Goal: Use online tool/utility: Utilize a website feature to perform a specific function

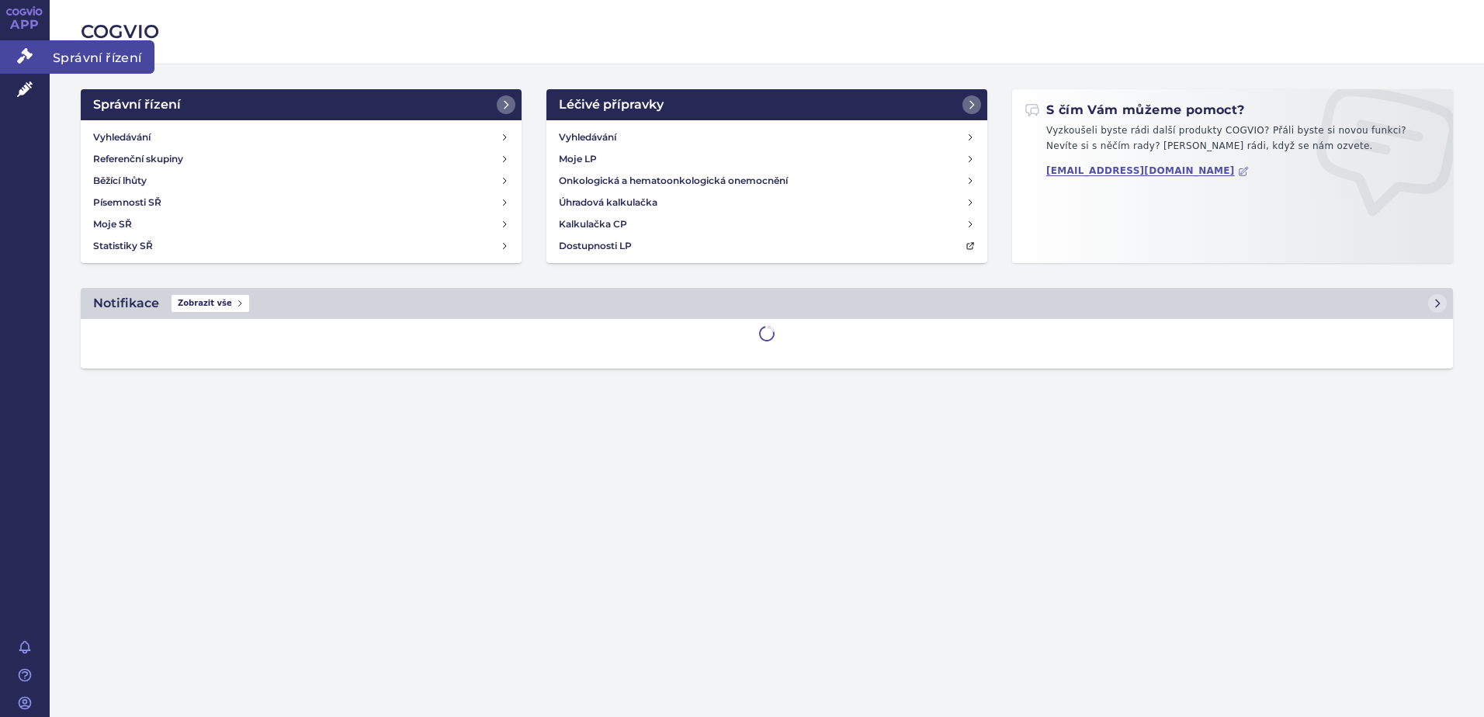
click at [88, 62] on span "Správní řízení" at bounding box center [102, 56] width 105 height 33
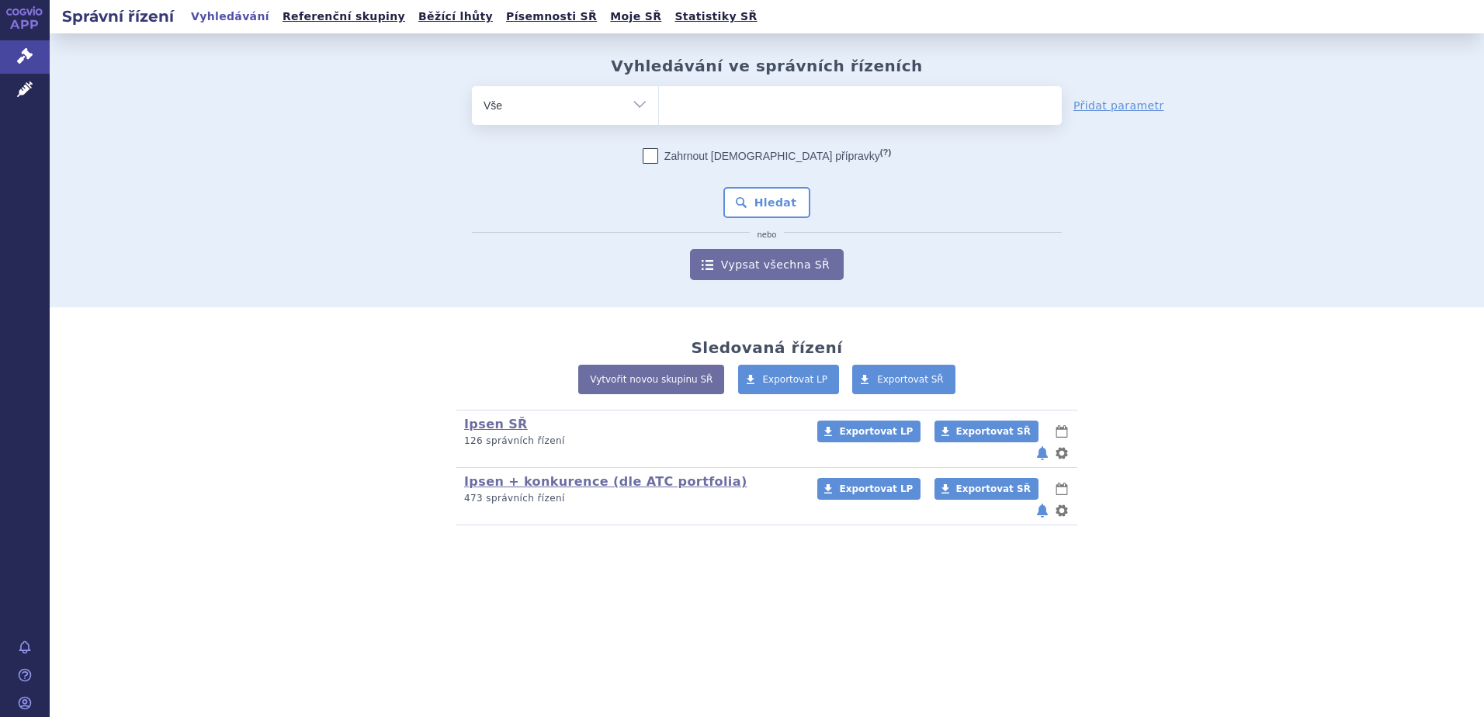
click at [681, 99] on ul at bounding box center [860, 102] width 403 height 33
click at [659, 99] on select at bounding box center [658, 104] width 1 height 39
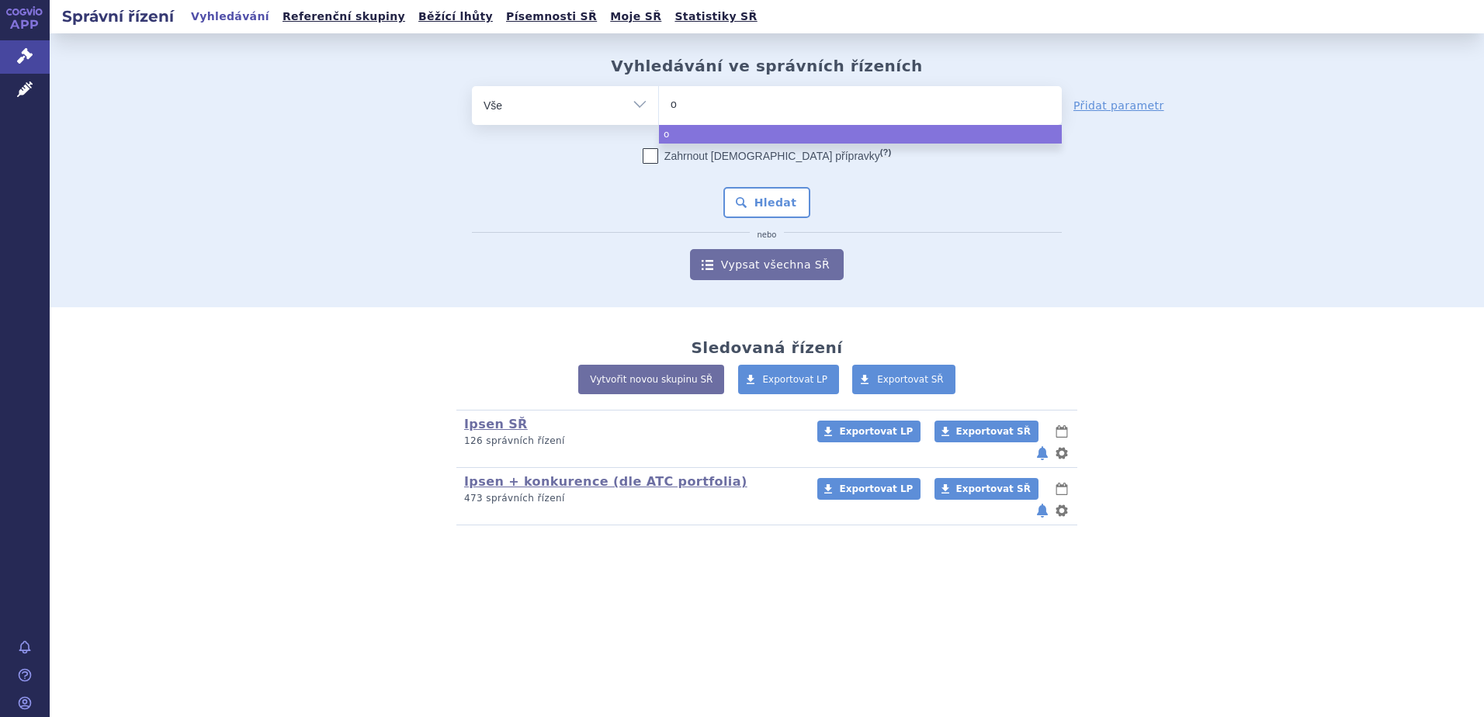
type input "op"
type input "opdi"
type input "opdivo"
select select "opdivo"
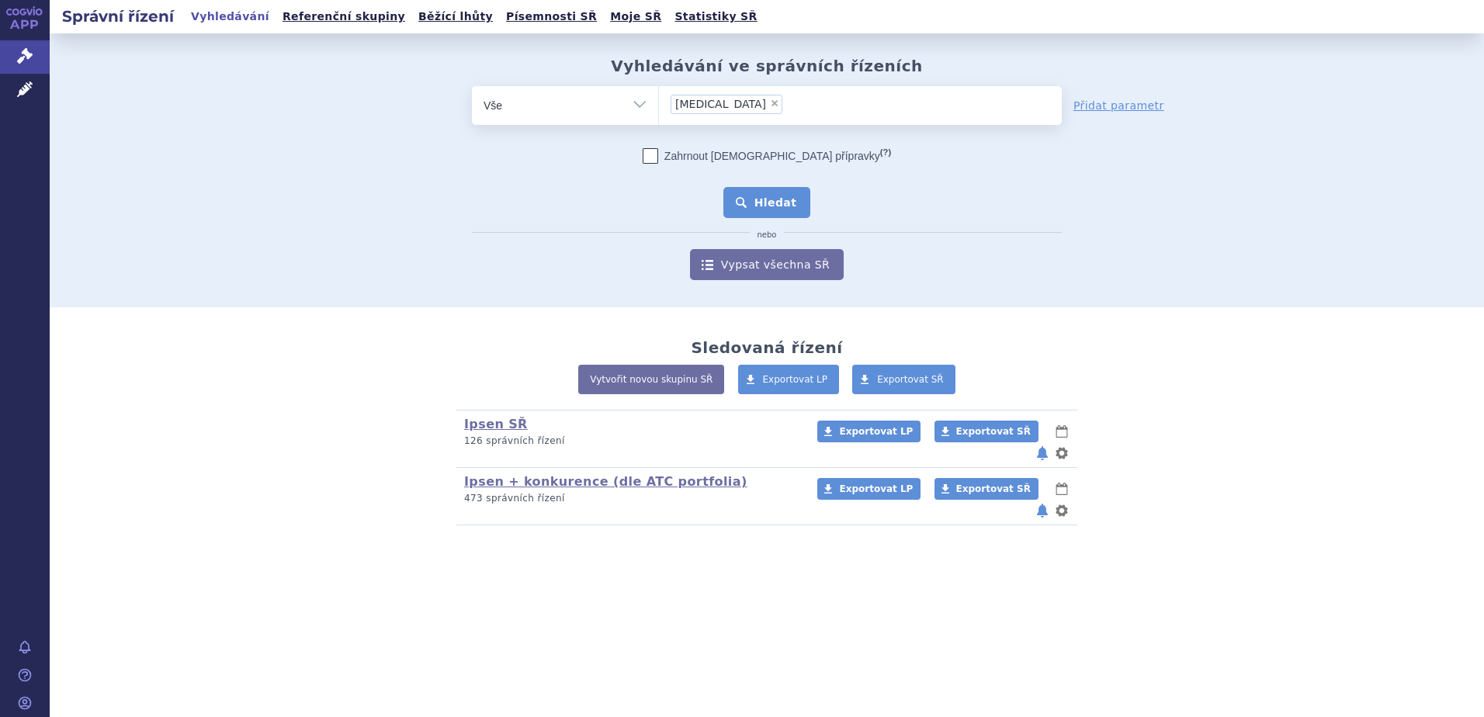
click at [754, 199] on button "Hledat" at bounding box center [767, 202] width 88 height 31
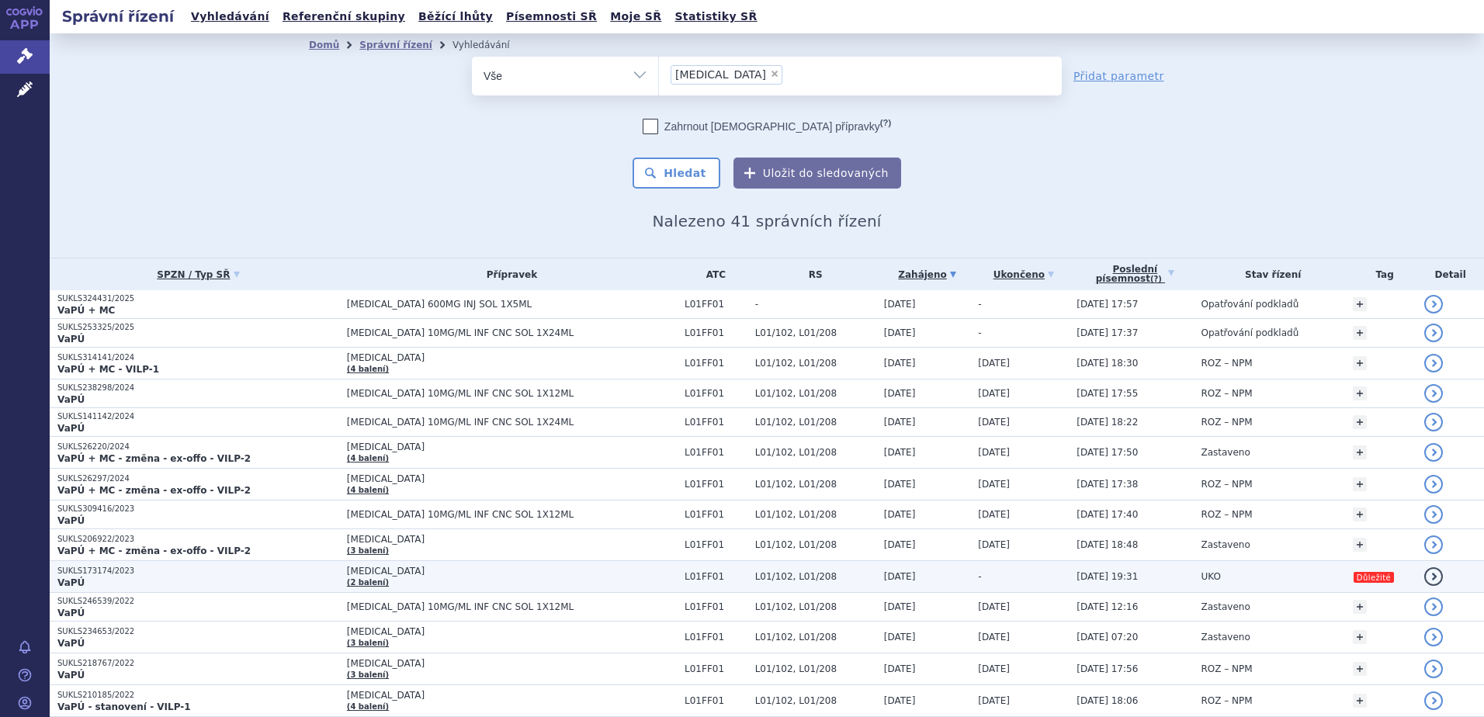
click at [414, 577] on span "OPDIVO" at bounding box center [512, 571] width 330 height 11
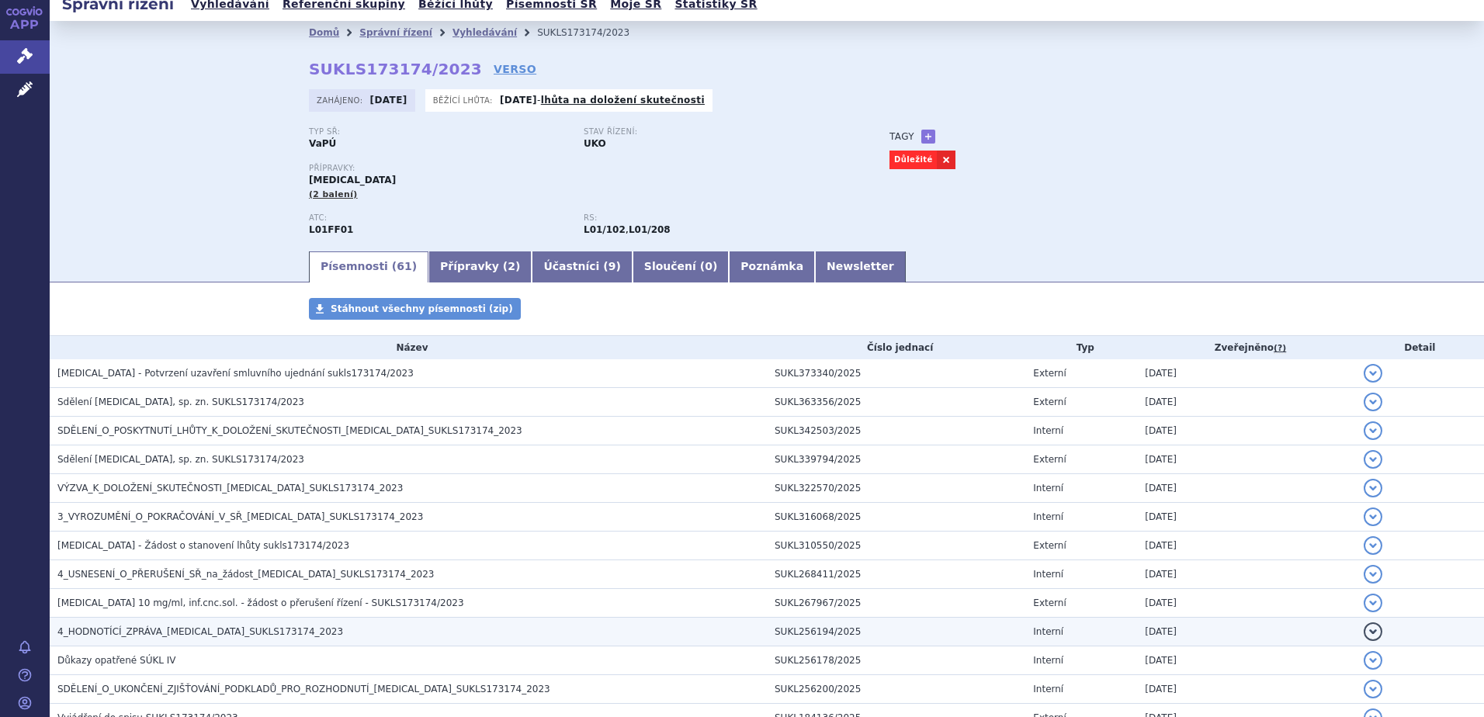
scroll to position [14, 0]
click at [277, 627] on h3 "4_HODNOTÍCÍ_ZPRÁVA_OPDIVO_SUKLS173174_2023" at bounding box center [411, 630] width 709 height 16
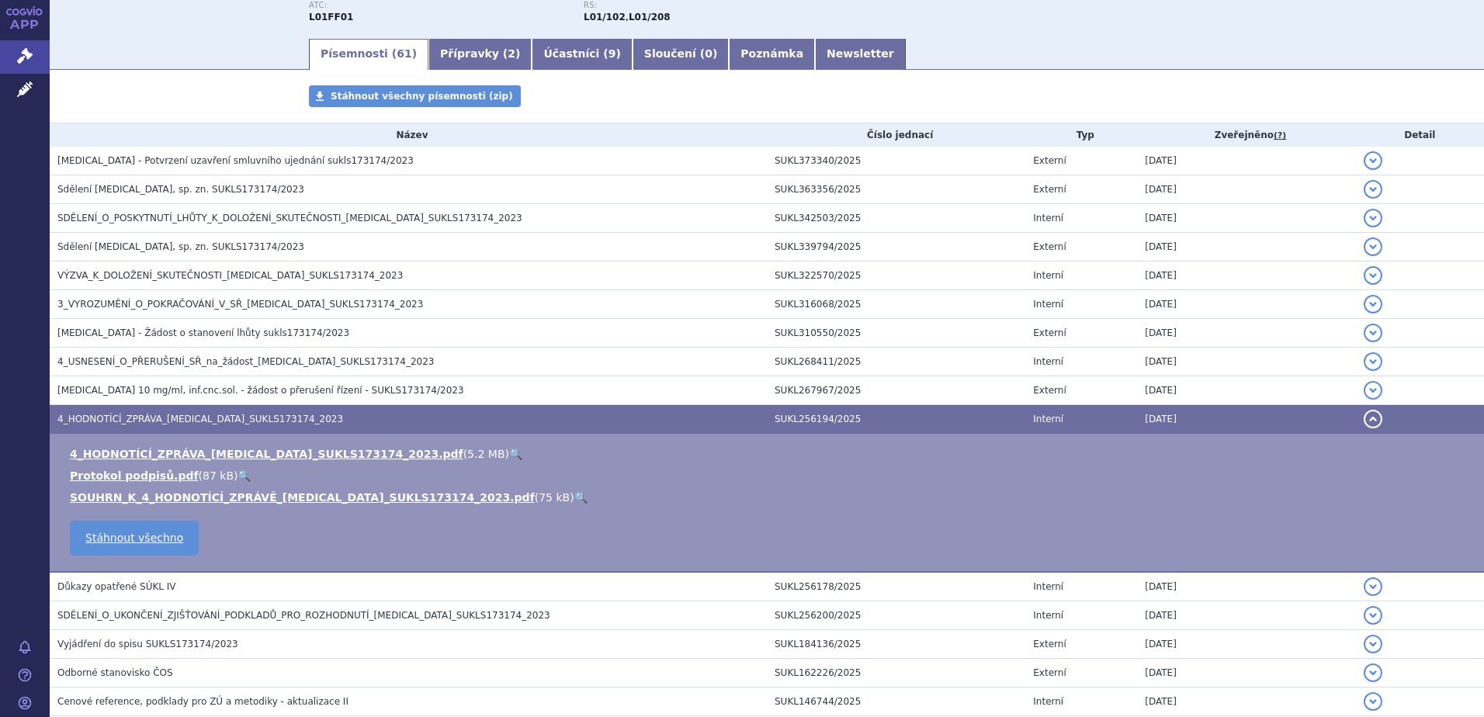
scroll to position [229, 0]
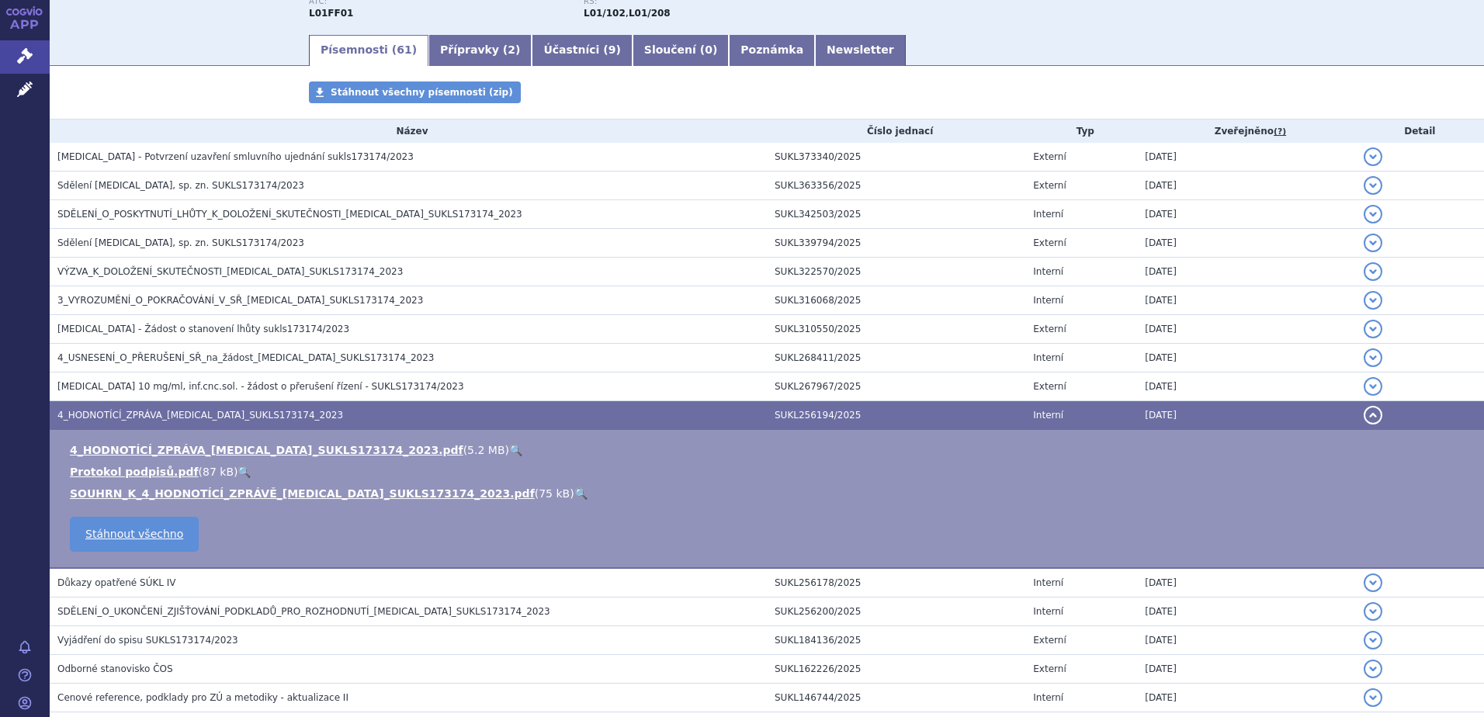
click at [509, 448] on link "🔍" at bounding box center [515, 450] width 13 height 12
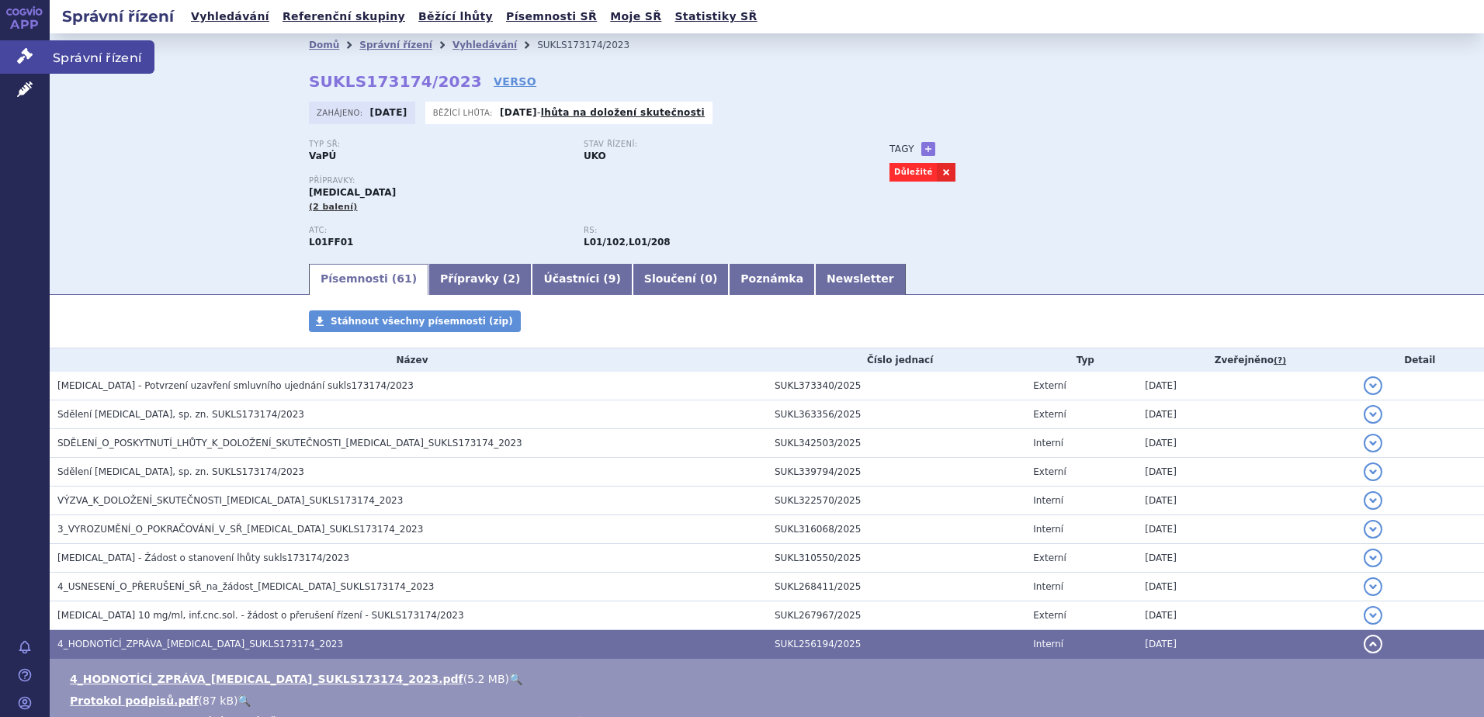
click at [123, 52] on span "Správní řízení" at bounding box center [102, 56] width 105 height 33
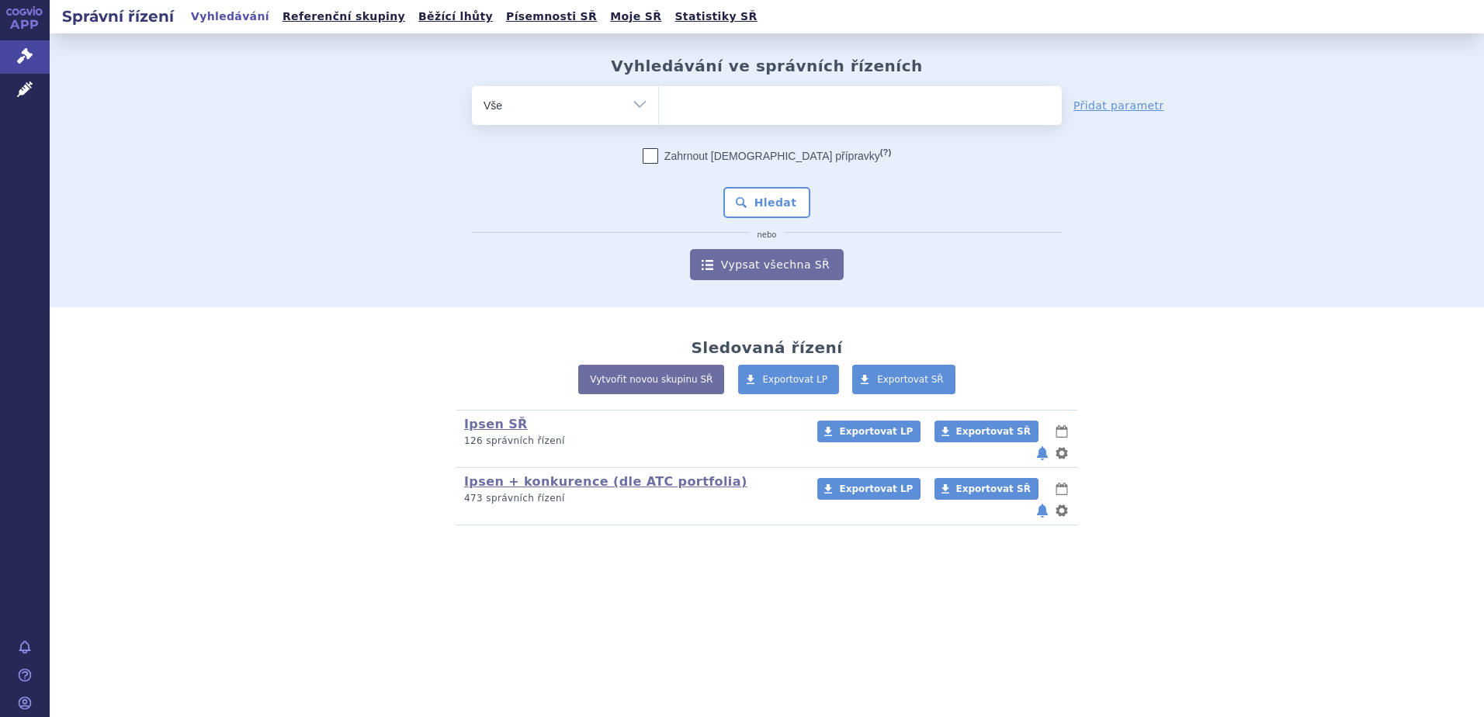
click at [727, 116] on ul at bounding box center [860, 102] width 403 height 33
click at [659, 116] on select at bounding box center [658, 104] width 1 height 39
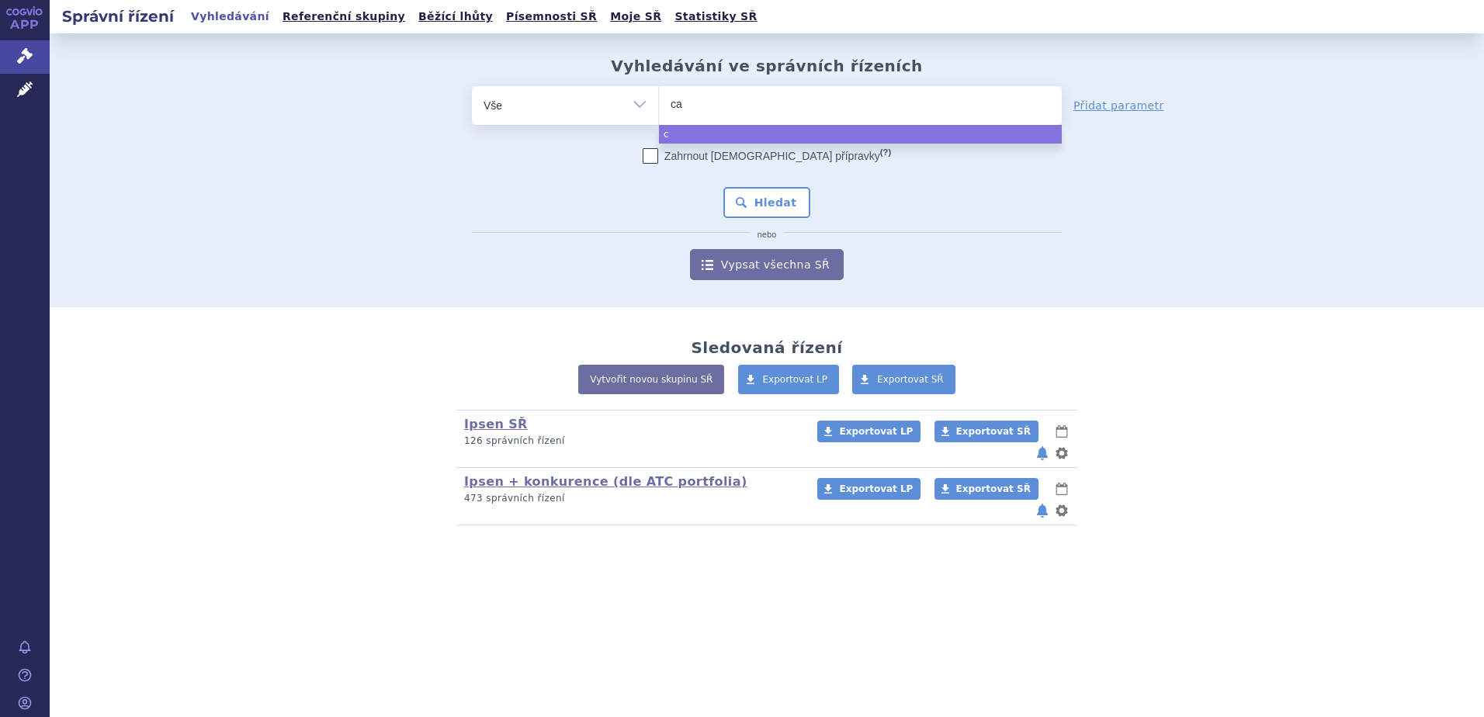
type input "cab"
type input "cabon"
type input "cabont"
type input "cabon"
type input "cabo"
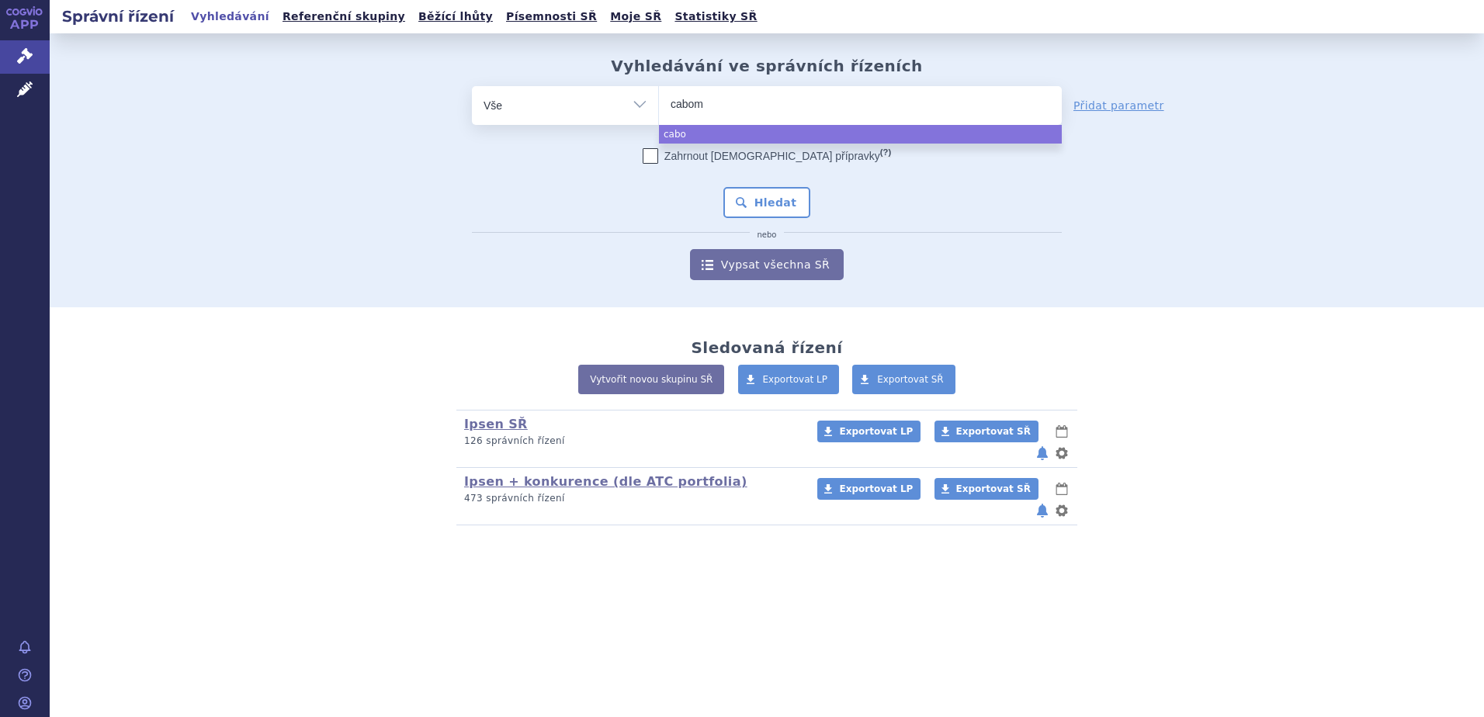
type input "cabome"
type input "cabomet"
type input "cabometyx"
select select "cabometyx"
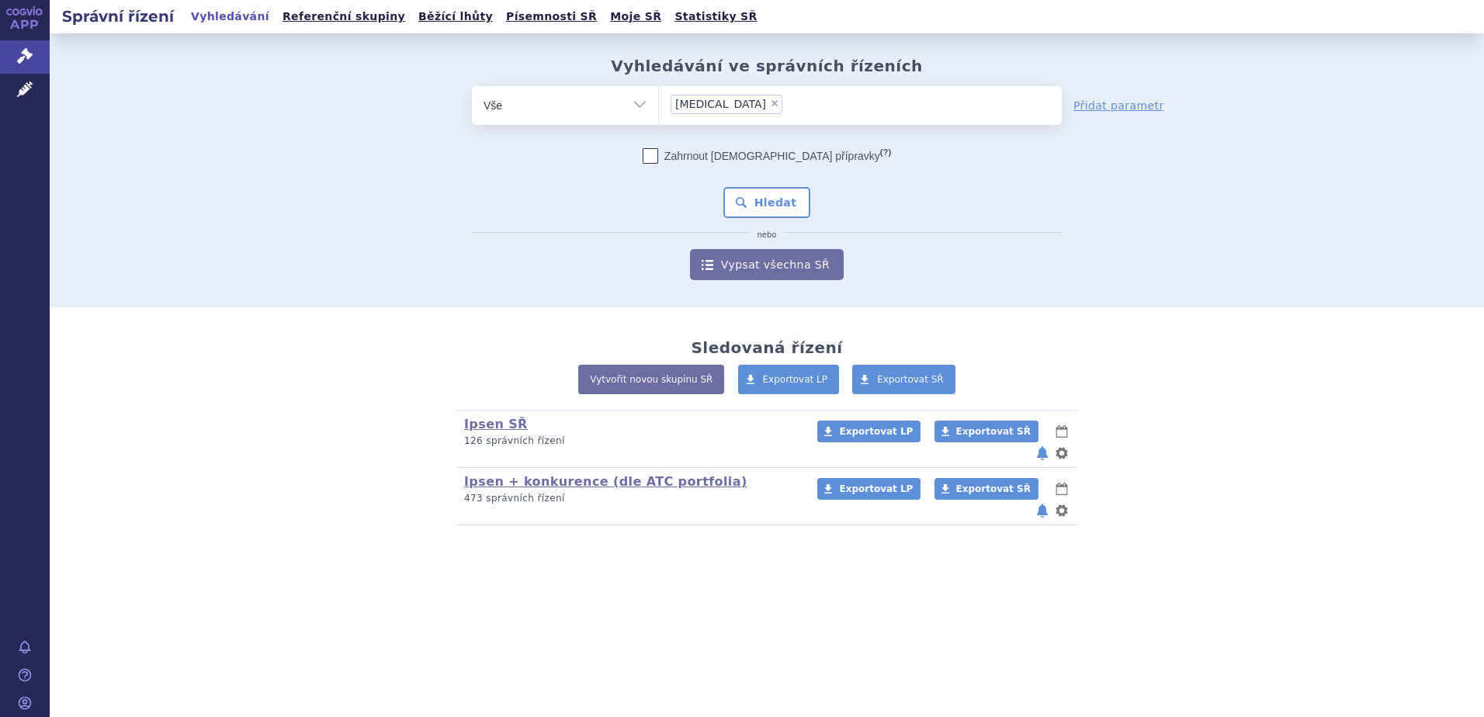
click at [754, 184] on div "Zahrnout bratrské přípravky (?) Hledat nebo Vypsat všechna SŘ" at bounding box center [767, 214] width 590 height 132
click at [758, 203] on button "Hledat" at bounding box center [767, 202] width 88 height 31
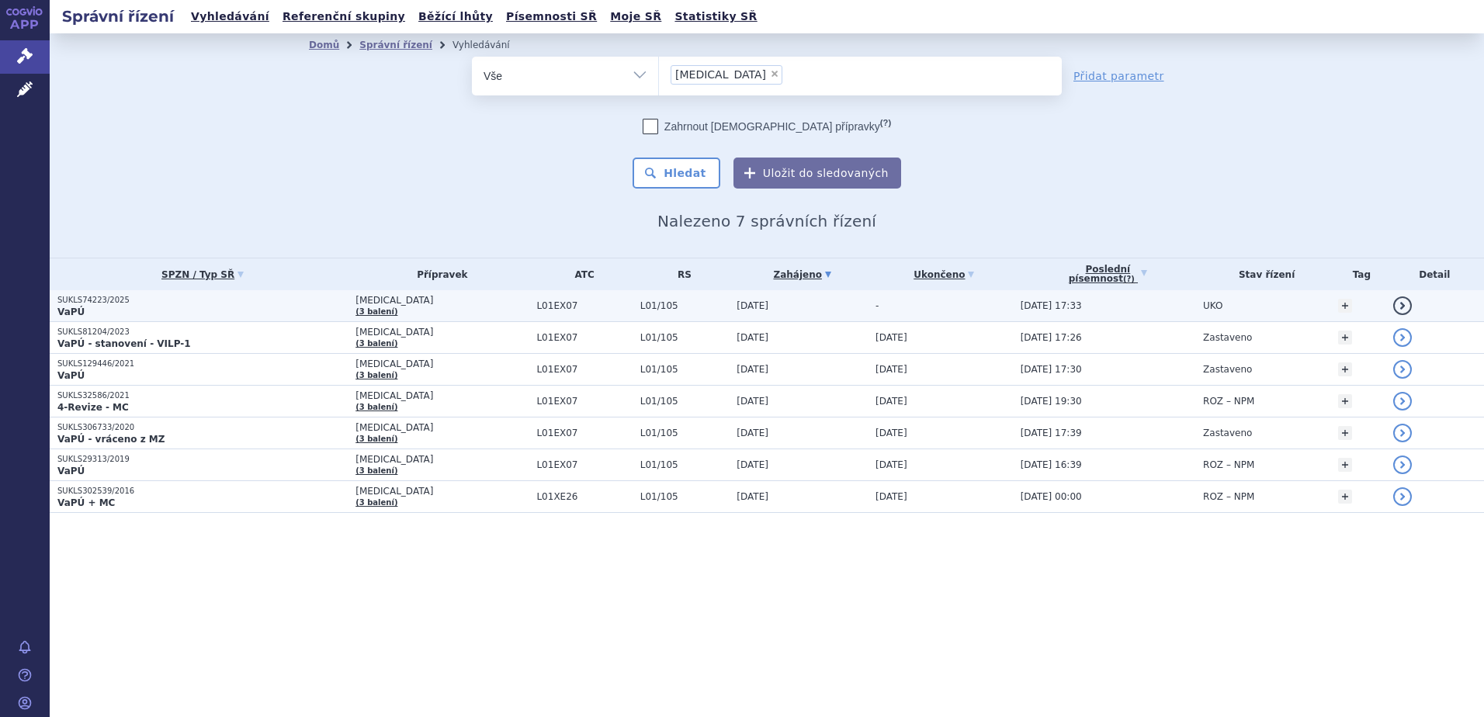
click at [255, 298] on p "SUKLS74223/2025" at bounding box center [202, 300] width 290 height 11
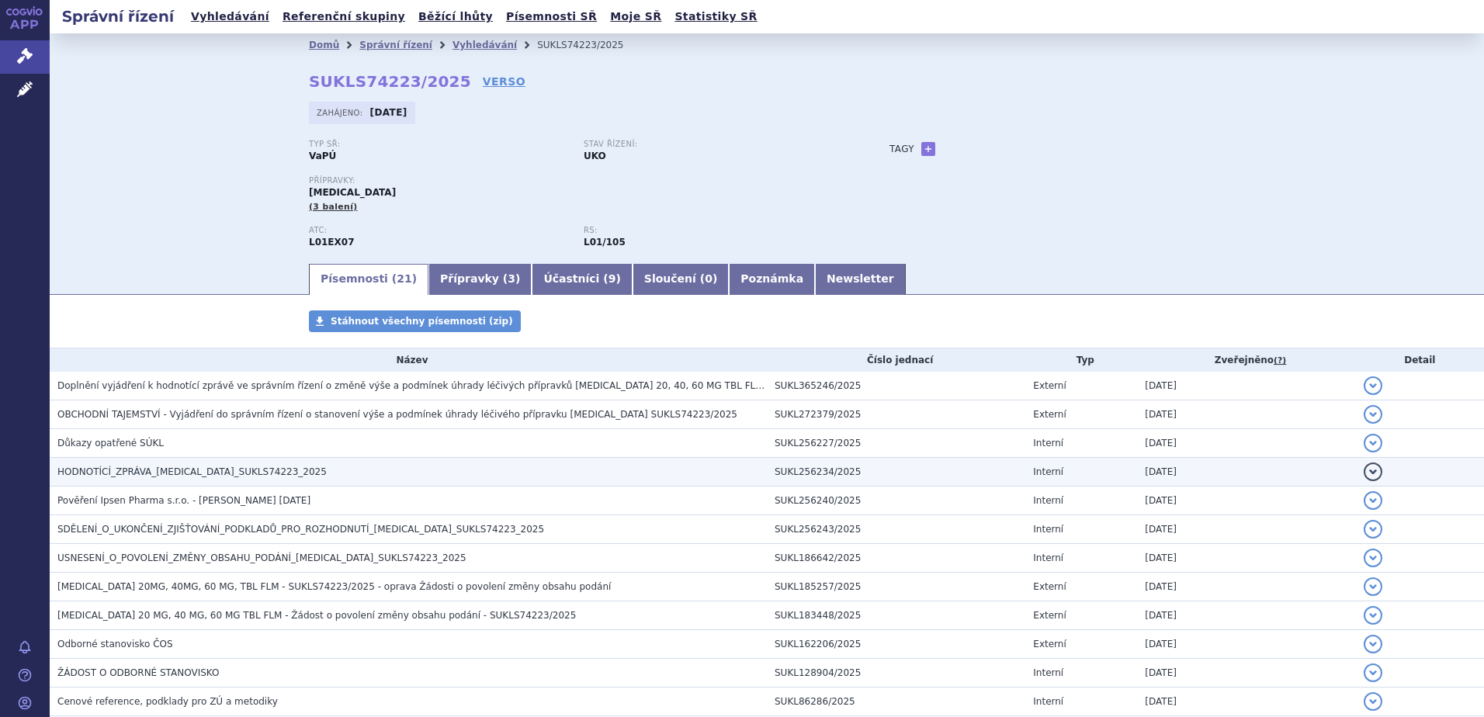
click at [251, 472] on span "HODNOTÍCÍ_ZPRÁVA_CABOMETYX_SUKLS74223_2025" at bounding box center [191, 471] width 269 height 11
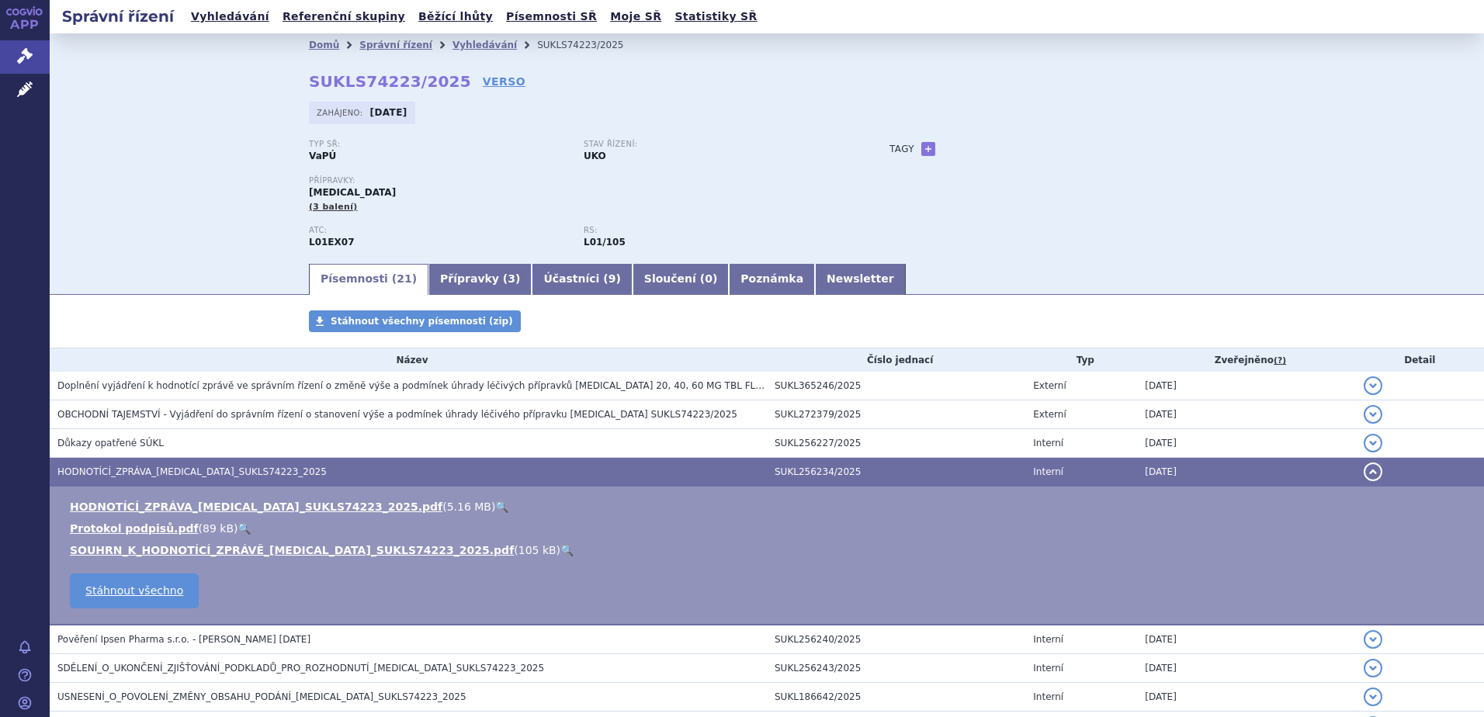
click at [495, 504] on link "🔍" at bounding box center [501, 507] width 13 height 12
click at [108, 98] on span "Léčivé přípravky" at bounding box center [111, 90] width 123 height 33
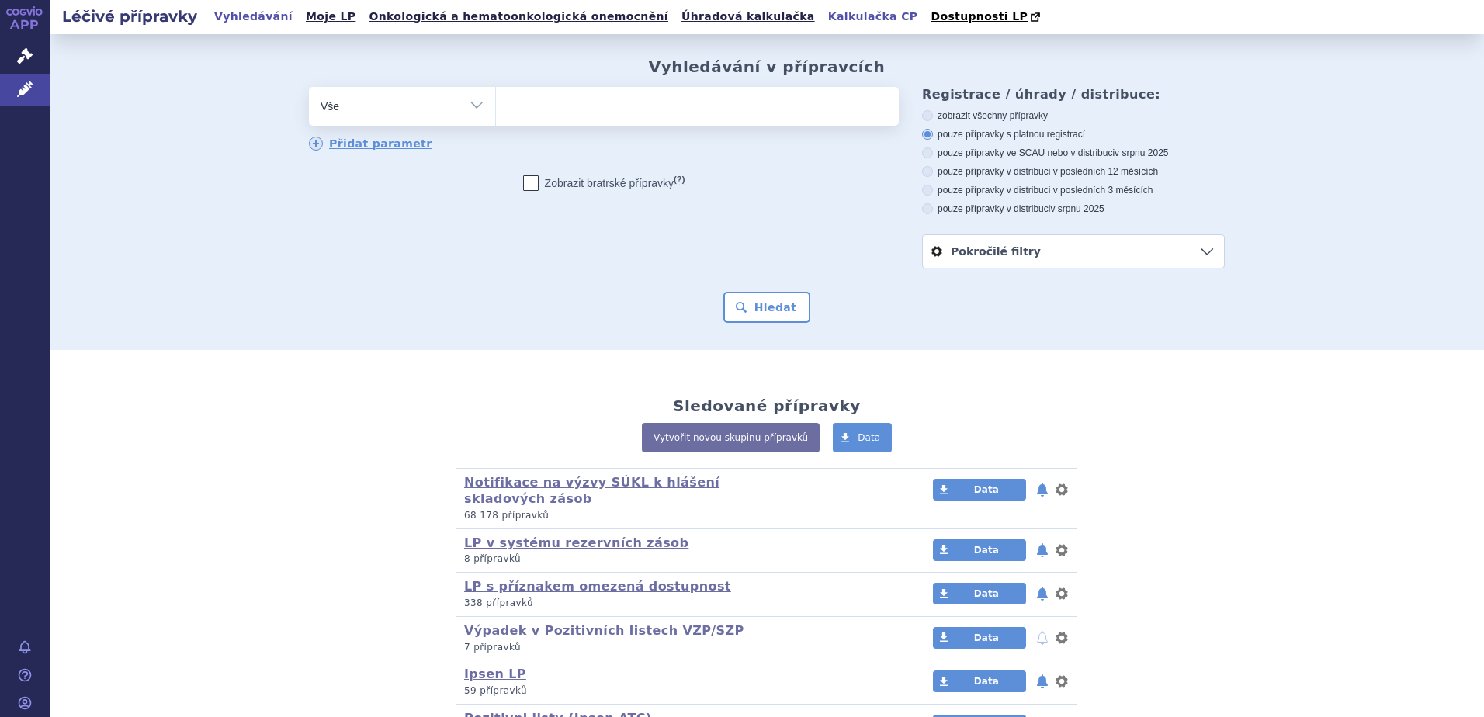
click at [823, 18] on link "Kalkulačka CP" at bounding box center [872, 16] width 99 height 21
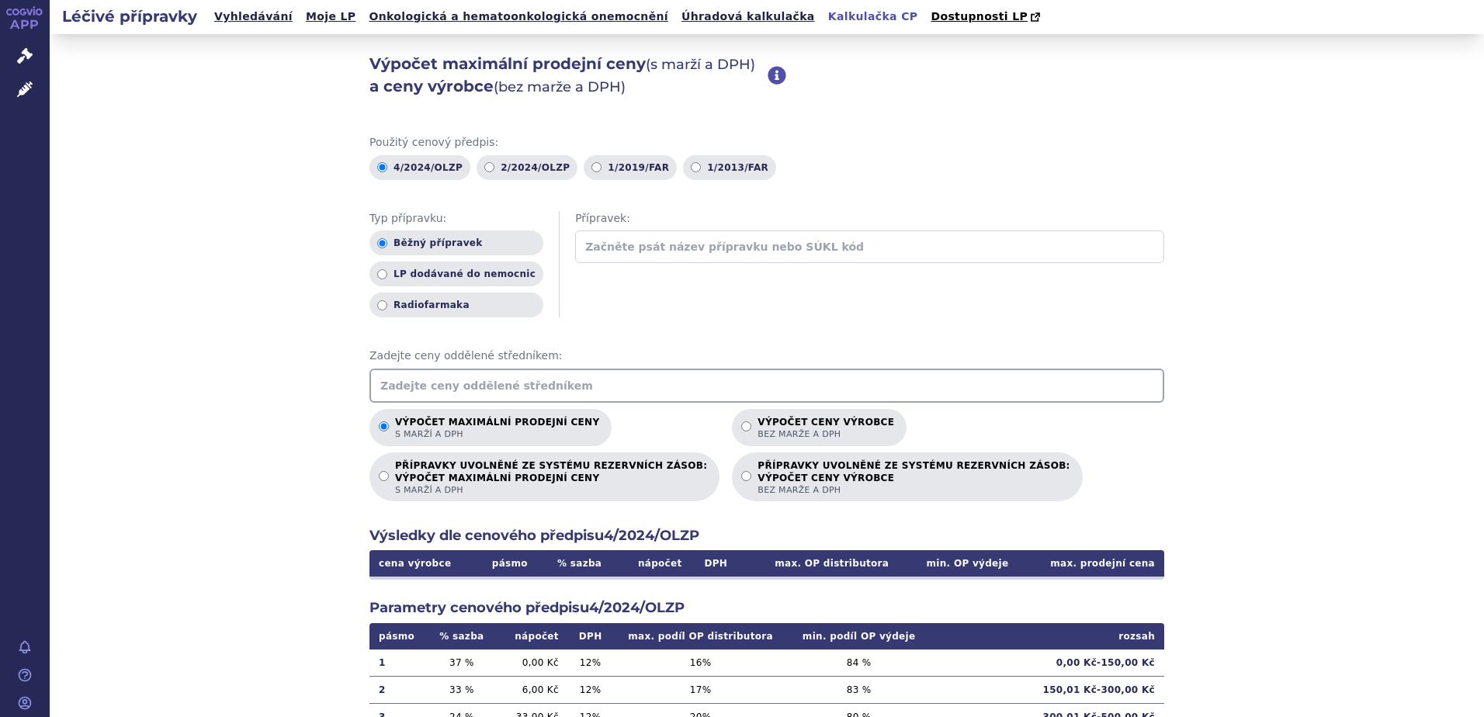
click at [482, 394] on input "text" at bounding box center [766, 386] width 795 height 34
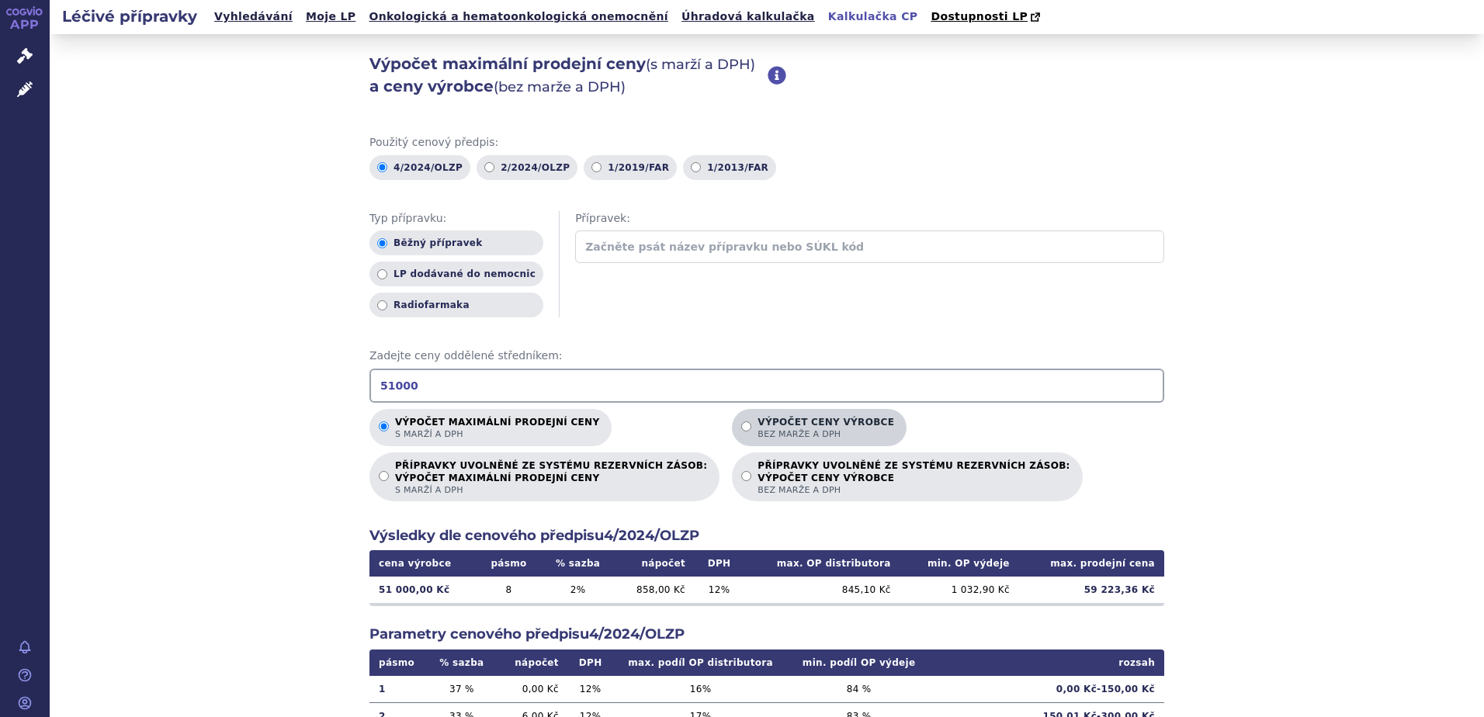
type input "51000"
click at [757, 425] on p "Výpočet ceny výrobce bez marže a DPH" at bounding box center [825, 428] width 137 height 23
click at [741, 425] on input "Výpočet ceny výrobce bez marže a DPH" at bounding box center [746, 426] width 10 height 10
radio input "true"
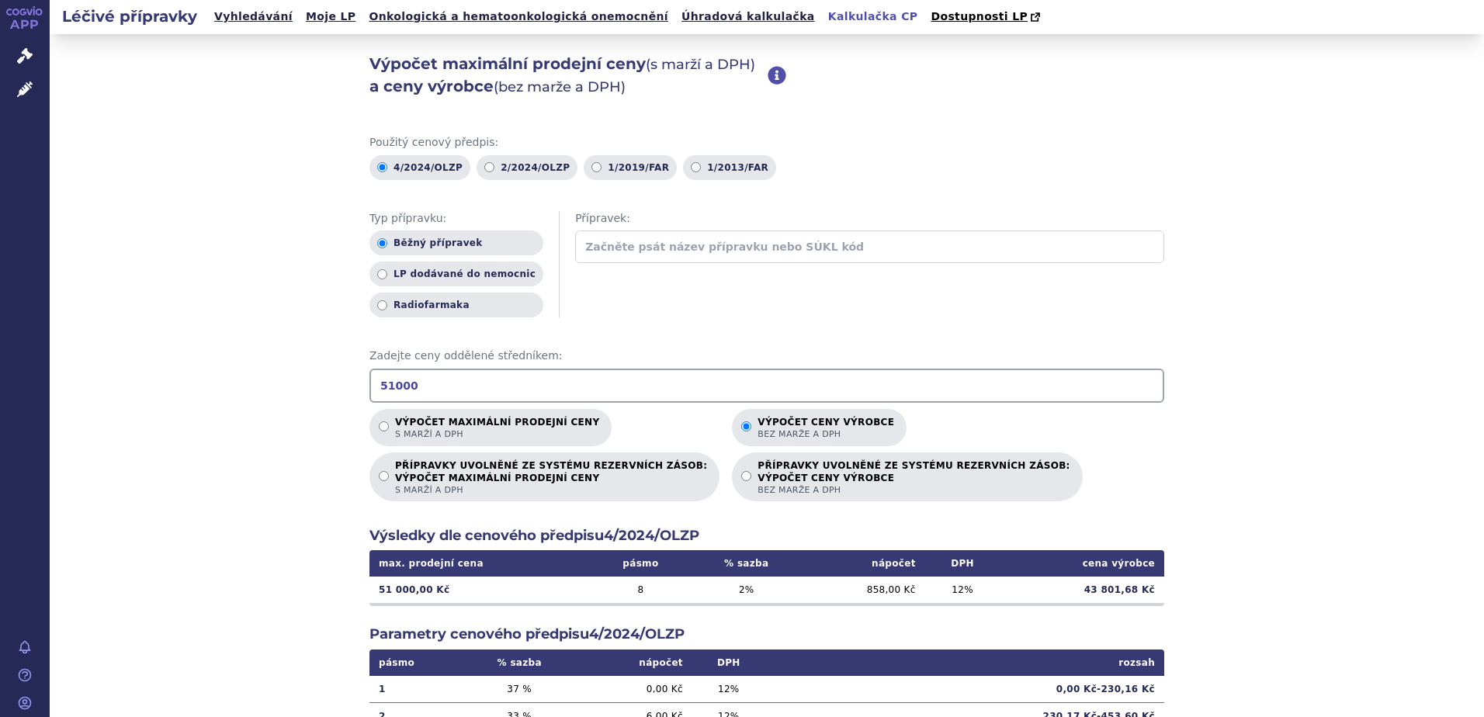
click at [386, 388] on input "51000" at bounding box center [766, 386] width 795 height 34
type input "44000"
click at [237, 473] on div "Výpočet maximální prodejní ceny (s marží a DPH) a ceny výrobce (bez marže a DPH…" at bounding box center [767, 487] width 1434 height 906
